Goal: Task Accomplishment & Management: Use online tool/utility

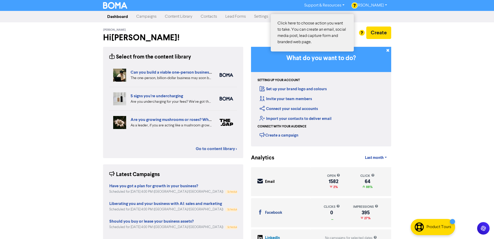
click at [376, 33] on div at bounding box center [247, 119] width 494 height 239
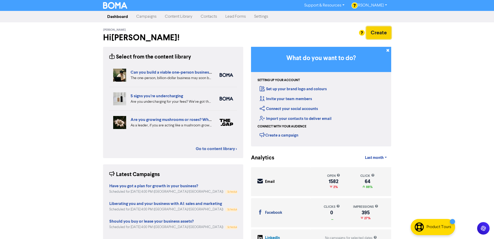
click at [376, 33] on button "Create" at bounding box center [378, 32] width 25 height 12
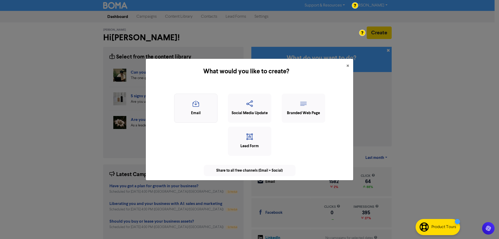
click at [192, 109] on icon "button" at bounding box center [196, 105] width 38 height 10
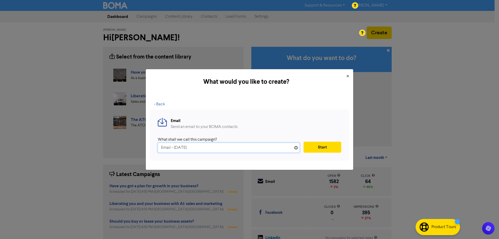
click at [165, 148] on input "Email - [DATE]" at bounding box center [229, 148] width 142 height 10
paste input "Stay Informed: Your Monthly Tax & Accounting Update"
type input "Stay Informed: Your Monthly Tax & Accounting Update"
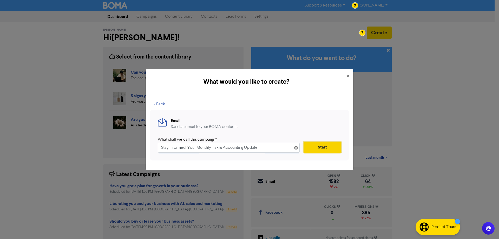
click at [327, 147] on button "Start" at bounding box center [322, 147] width 38 height 11
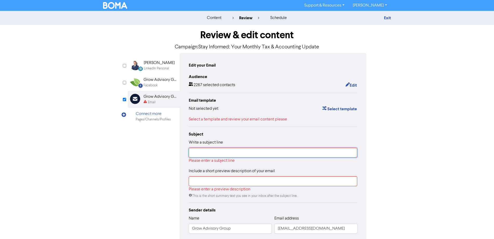
paste input "Stay Informed: Your Monthly Tax & Accounting Update"
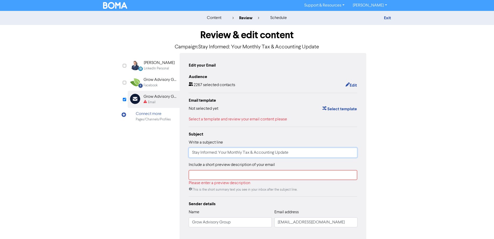
type input "Stay Informed: Your Monthly Tax & Accounting Update"
click at [206, 179] on input "text" at bounding box center [273, 175] width 169 height 10
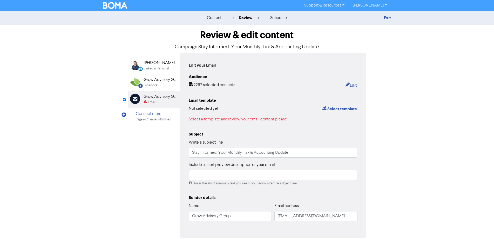
click at [458, 162] on div "content review schedule Exit Review & edit content Campaign: Stay Informed: You…" at bounding box center [247, 136] width 494 height 250
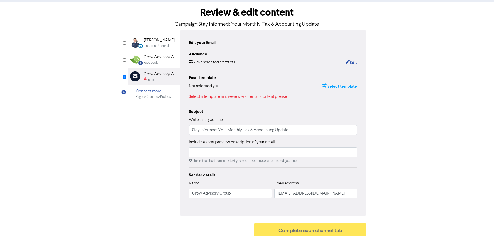
click at [340, 87] on button "Select template" at bounding box center [339, 86] width 35 height 7
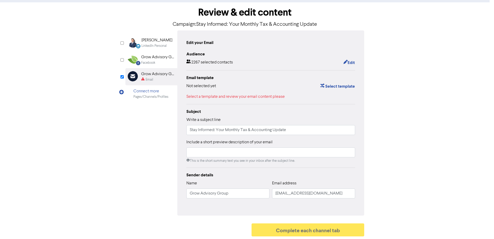
scroll to position [0, 0]
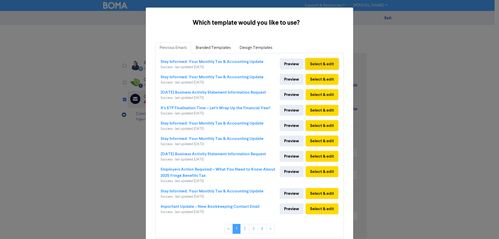
click at [316, 61] on button "Select & edit" at bounding box center [321, 63] width 33 height 11
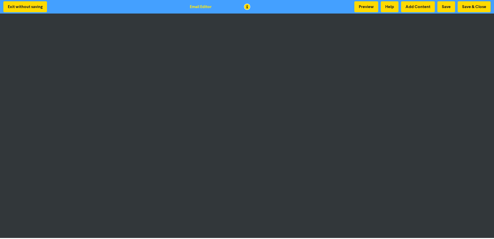
scroll to position [1, 0]
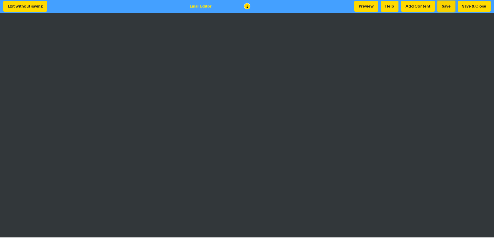
click at [448, 4] on button "Save" at bounding box center [447, 6] width 18 height 11
click at [472, 6] on button "Save & Close" at bounding box center [474, 6] width 33 height 11
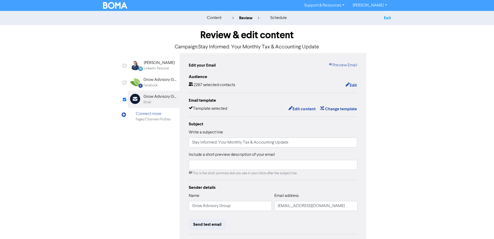
click at [388, 18] on link "Exit" at bounding box center [387, 17] width 7 height 5
